Goal: Information Seeking & Learning: Learn about a topic

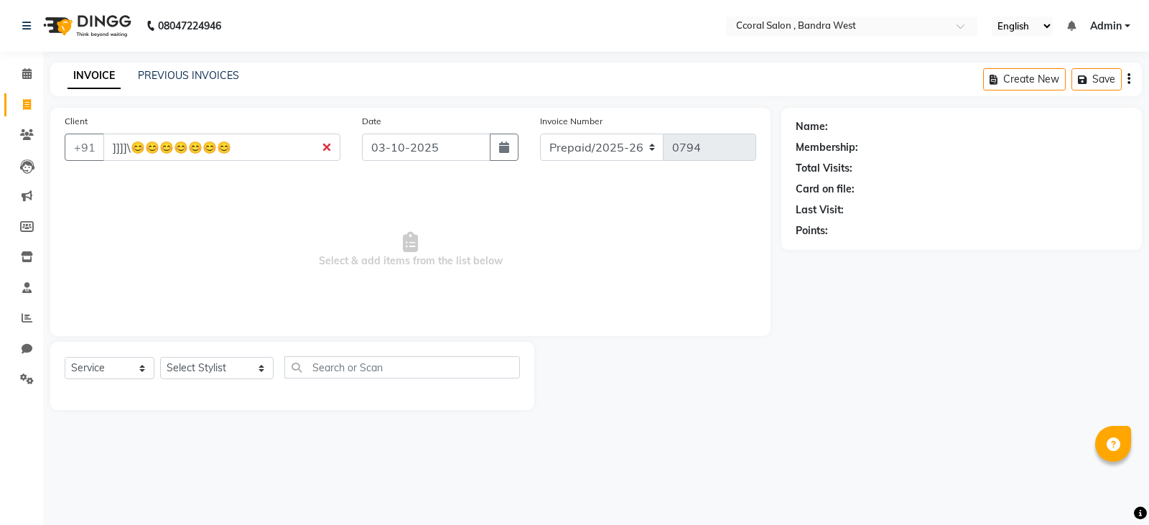
select select "service"
click at [335, 149] on input "]]]]\😊😊😊😊😊😊😊" at bounding box center [221, 147] width 237 height 27
click at [325, 146] on input "]]]]\😊😊😊😊😊😊😊" at bounding box center [221, 147] width 237 height 27
click at [440, 281] on span "Select & add items from the list below" at bounding box center [411, 250] width 692 height 144
click at [328, 146] on input "]]]]\😊😊😊😊😊😊😊" at bounding box center [221, 147] width 237 height 27
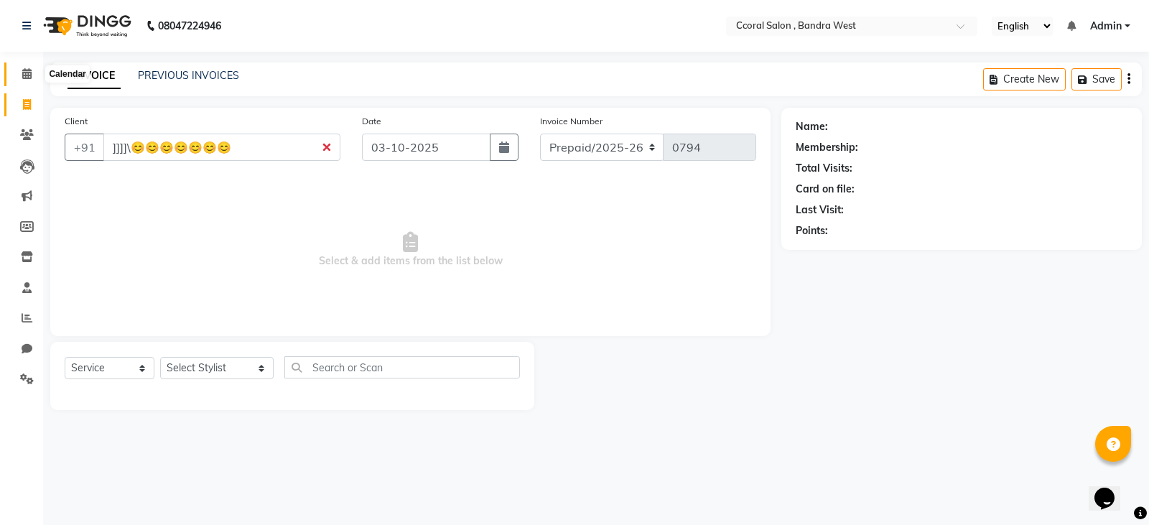
click at [14, 78] on span at bounding box center [26, 74] width 25 height 17
click at [36, 74] on span at bounding box center [26, 74] width 25 height 17
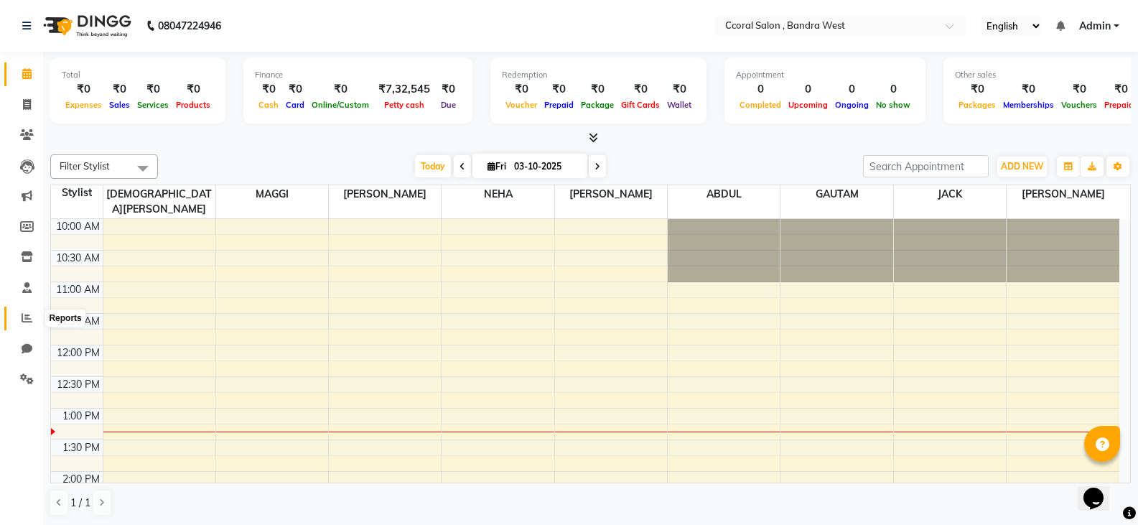
click at [15, 314] on span at bounding box center [26, 318] width 25 height 17
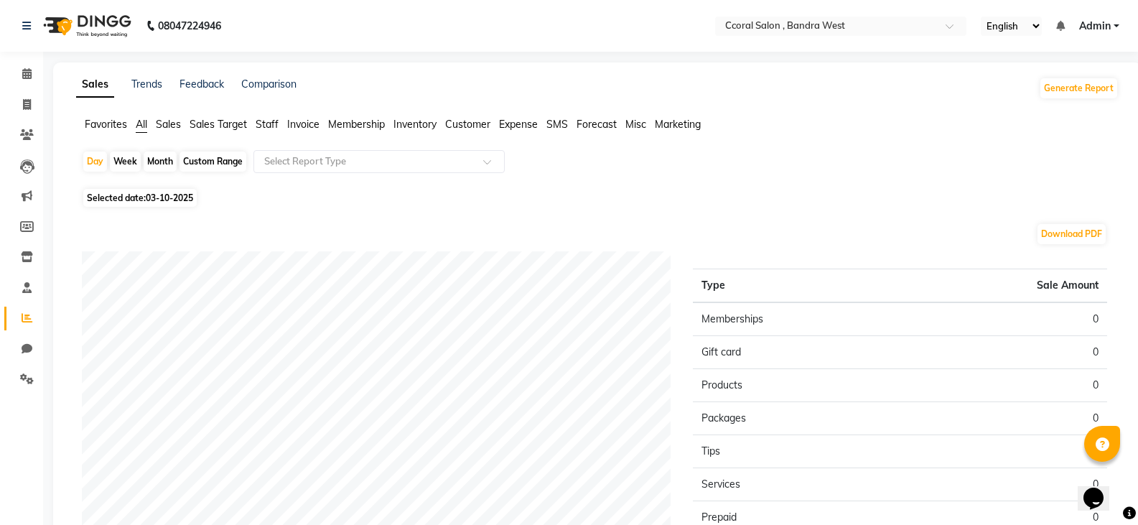
click at [200, 157] on div "Custom Range" at bounding box center [213, 162] width 67 height 20
select select "10"
select select "2025"
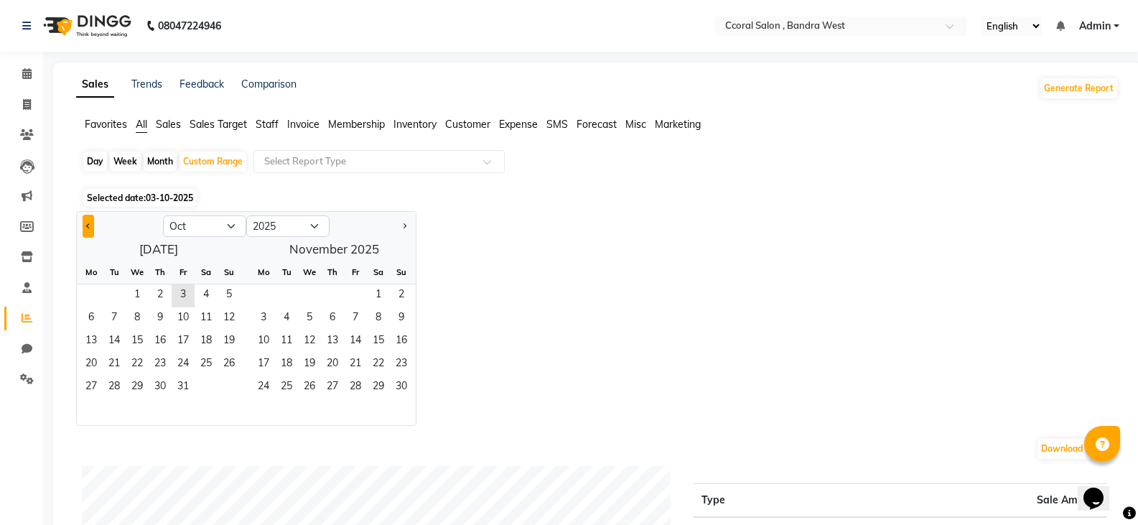
click at [88, 228] on span "Previous month" at bounding box center [88, 225] width 5 height 5
select select "9"
click at [89, 293] on span "1" at bounding box center [91, 295] width 23 height 23
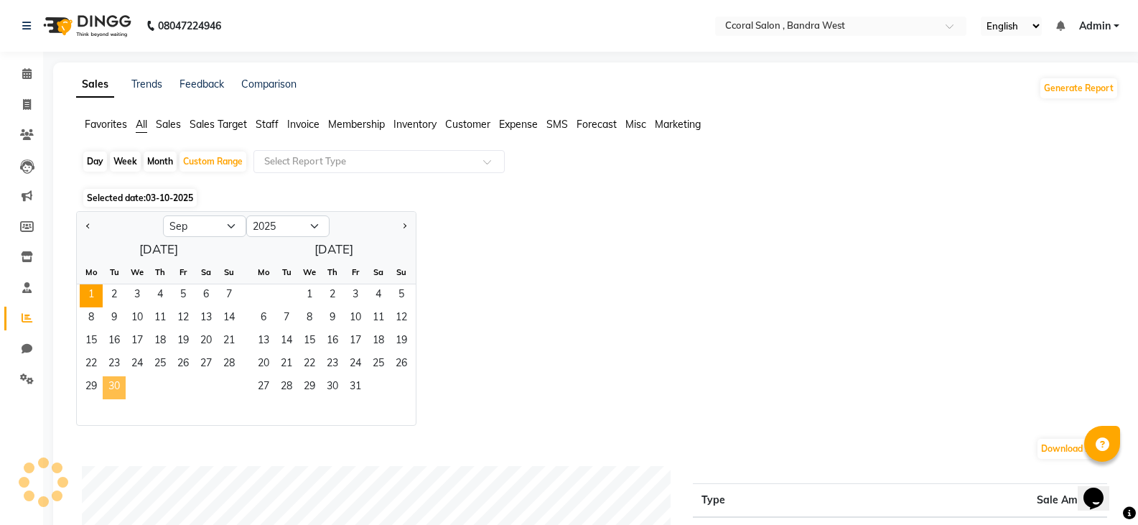
click at [113, 386] on span "30" at bounding box center [114, 387] width 23 height 23
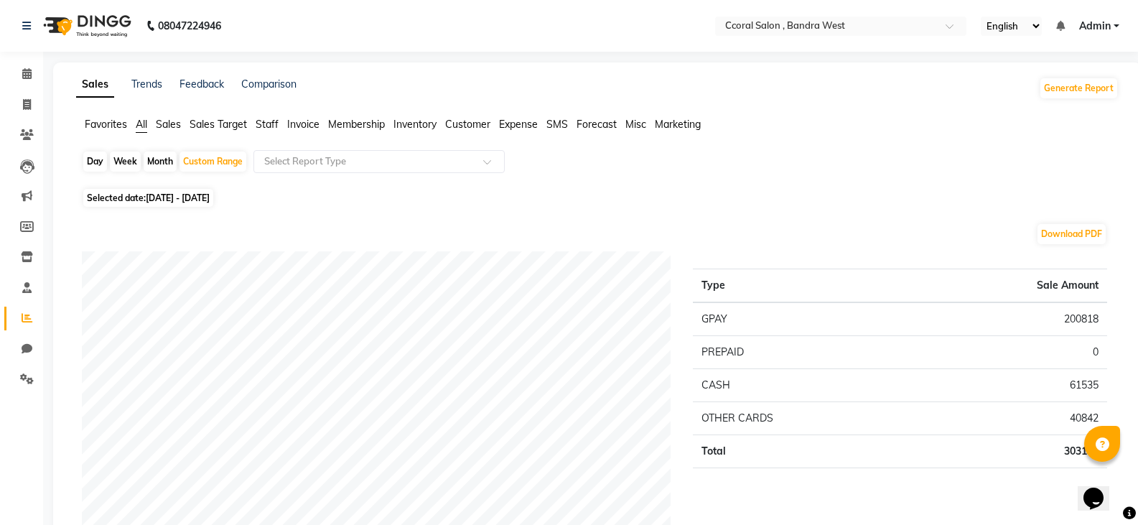
click at [261, 124] on span "Staff" at bounding box center [267, 124] width 23 height 13
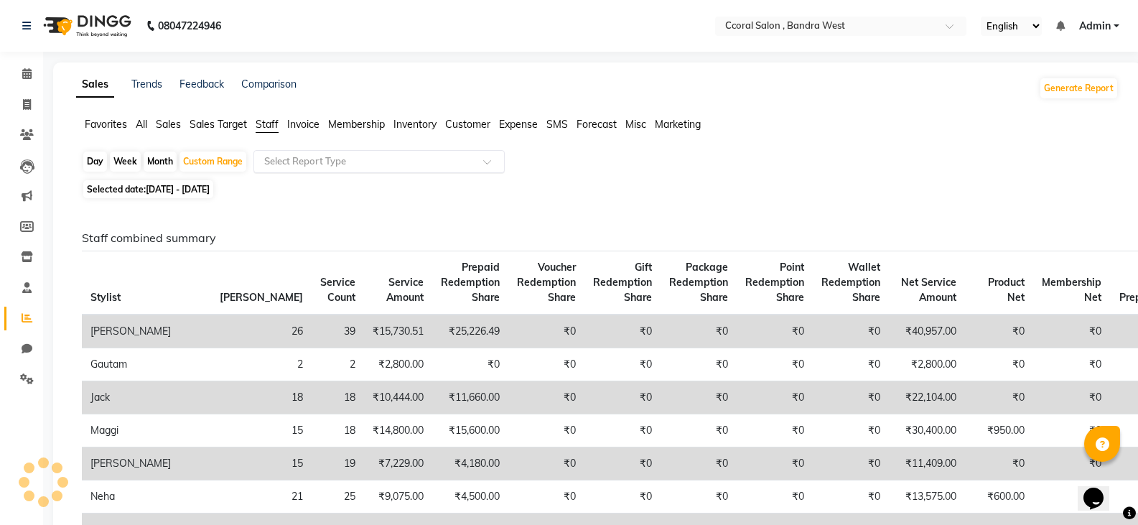
click at [336, 164] on input "text" at bounding box center [364, 161] width 207 height 14
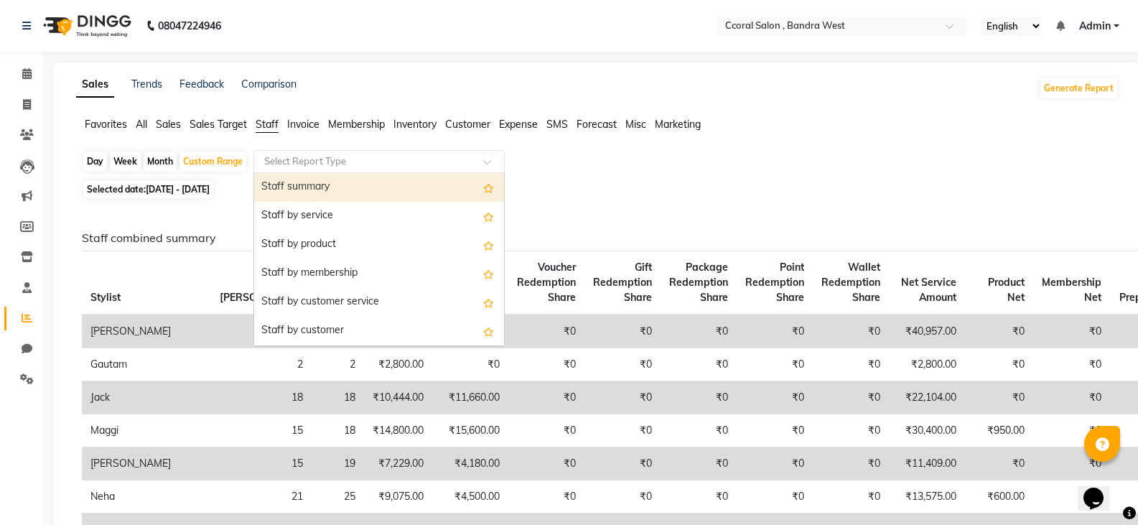
click at [321, 182] on div "Staff summary" at bounding box center [379, 187] width 250 height 29
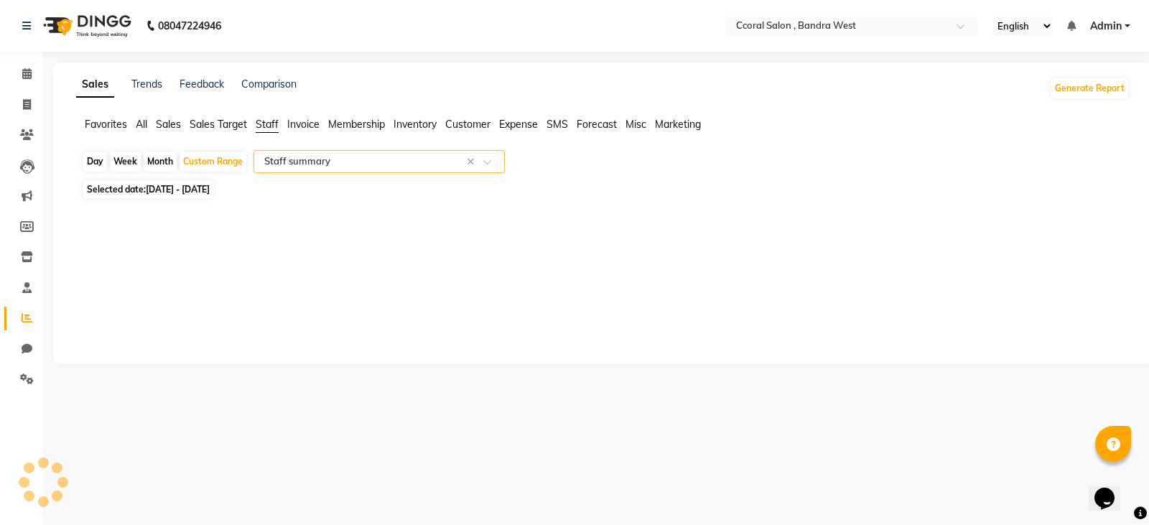
select select "filtered_report"
select select "csv"
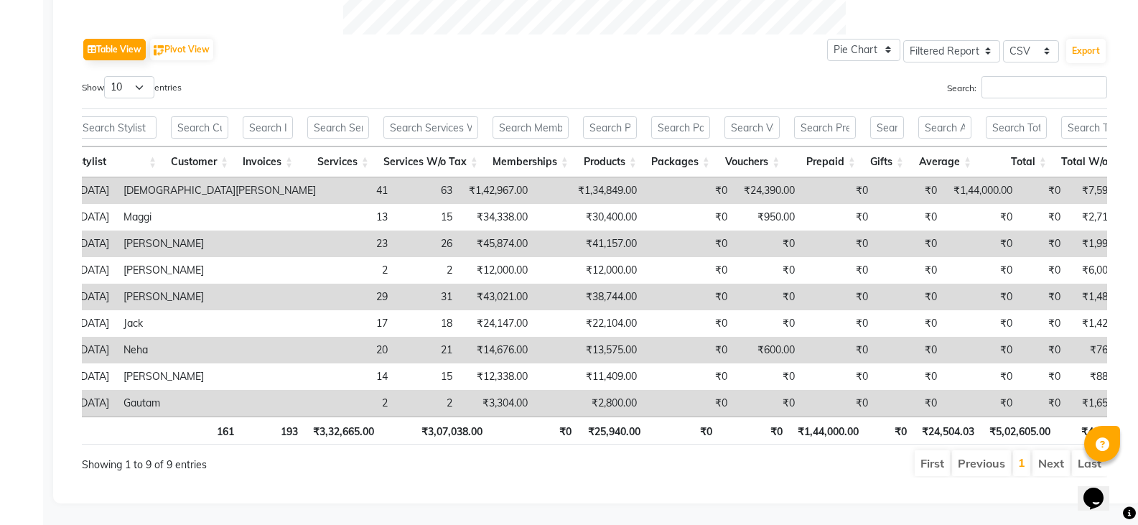
scroll to position [721, 0]
